Goal: Task Accomplishment & Management: Use online tool/utility

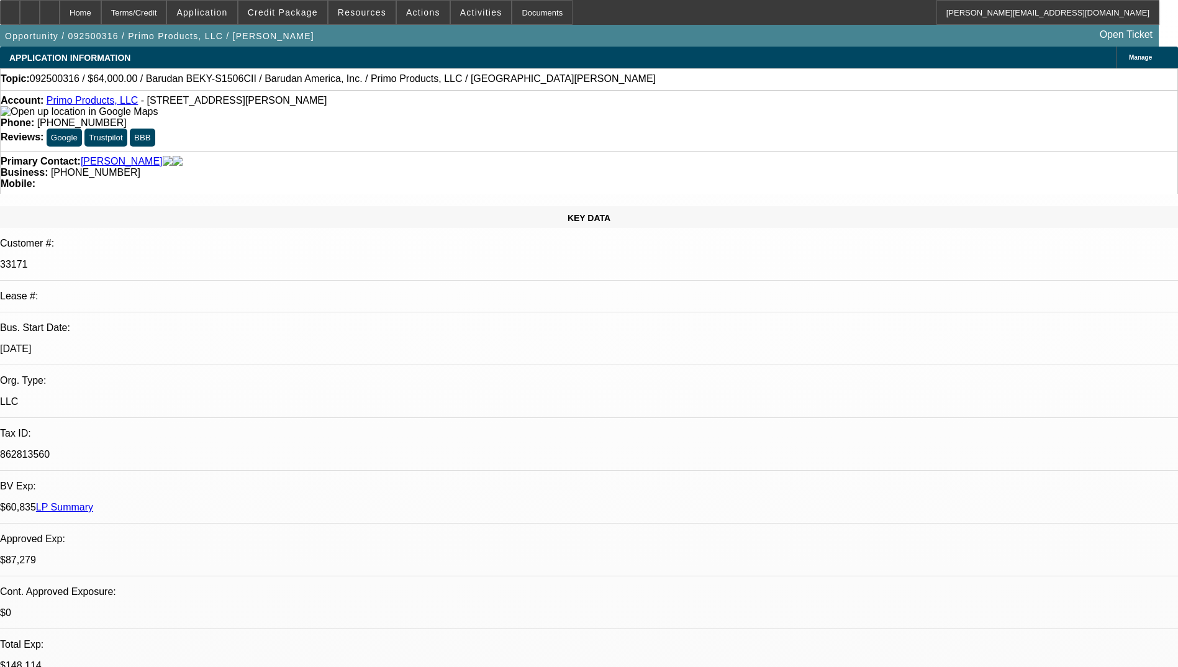
select select "0"
select select "2"
select select "0.1"
select select "4"
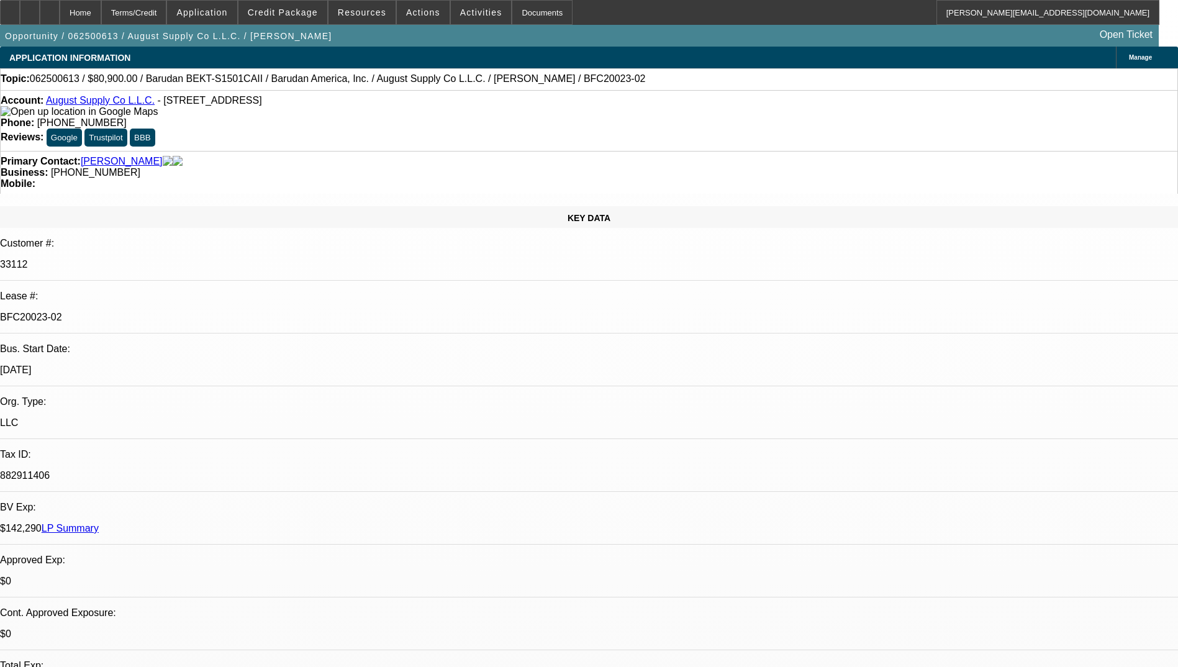
select select "0"
select select "2"
select select "0.1"
select select "4"
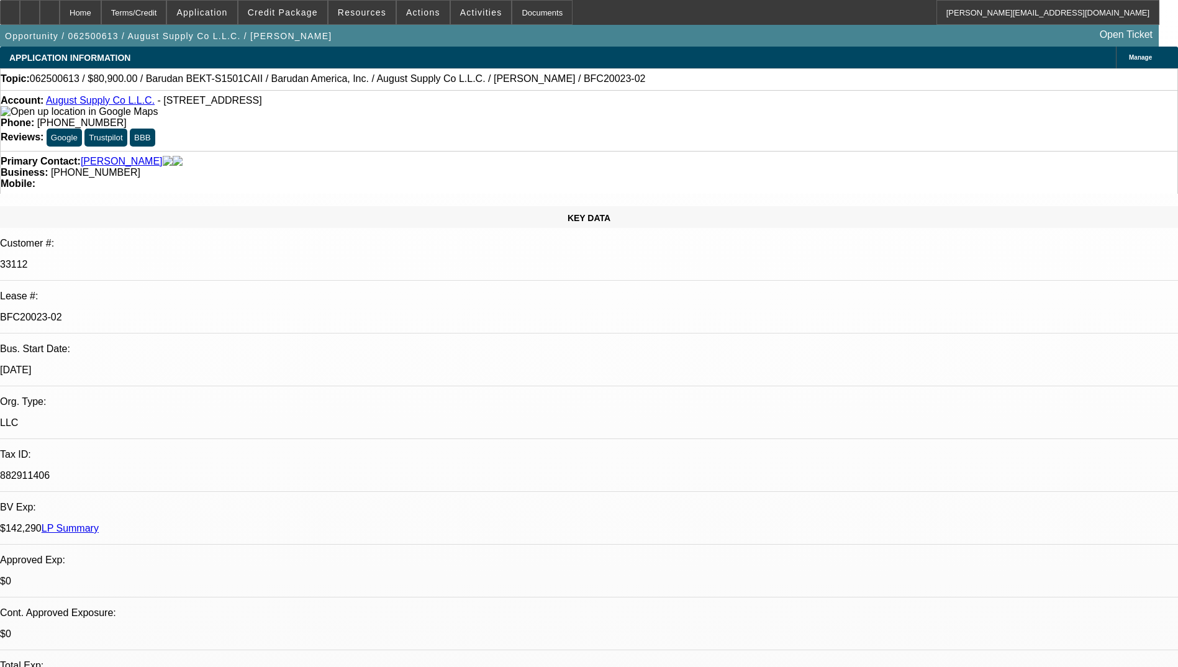
select select "0"
select select "2"
select select "0.1"
select select "4"
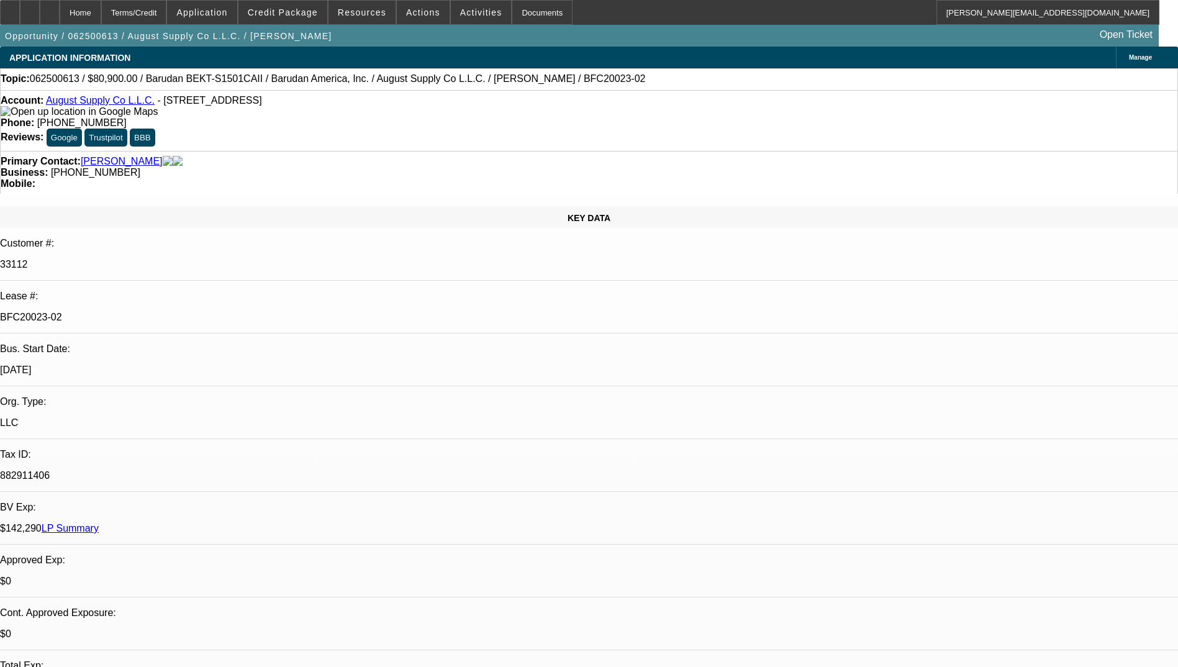
select select "0"
select select "2"
select select "0.1"
select select "4"
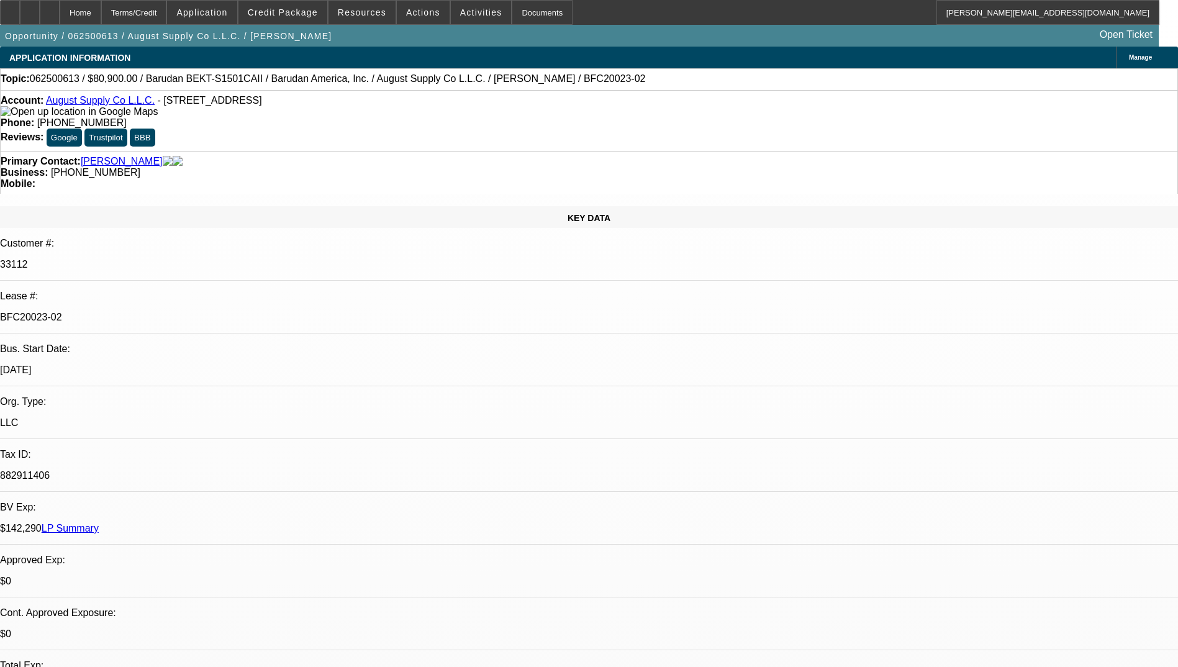
select select "0"
select select "2"
select select "0.1"
select select "4"
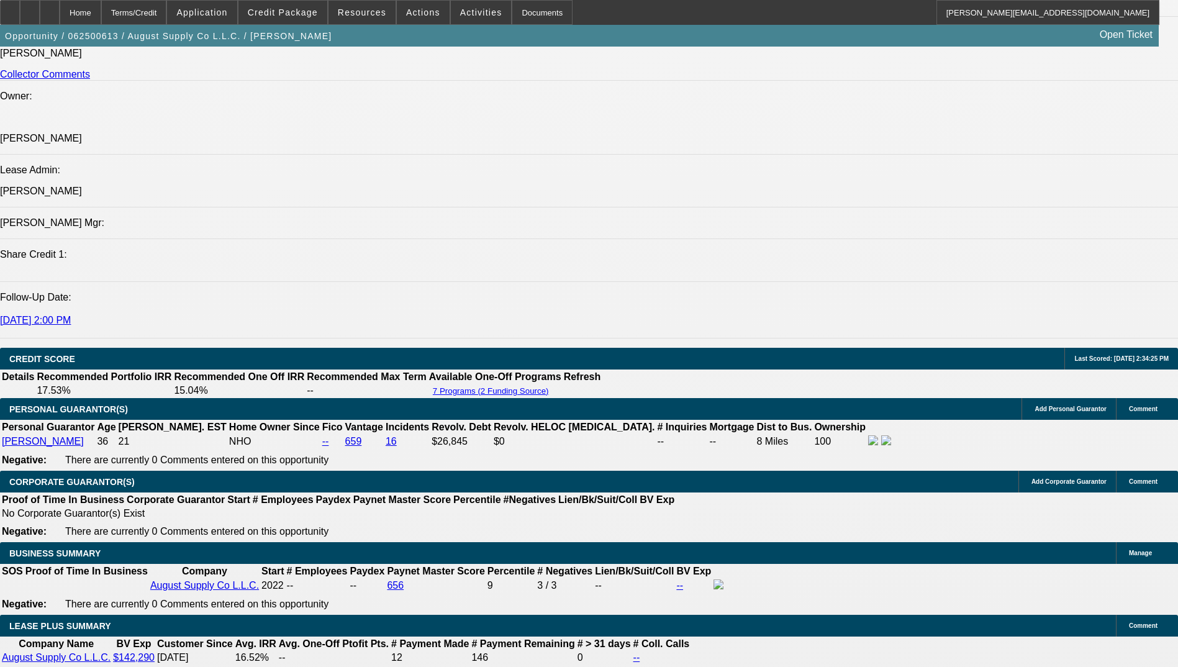
scroll to position [1553, 0]
